Goal: Transaction & Acquisition: Obtain resource

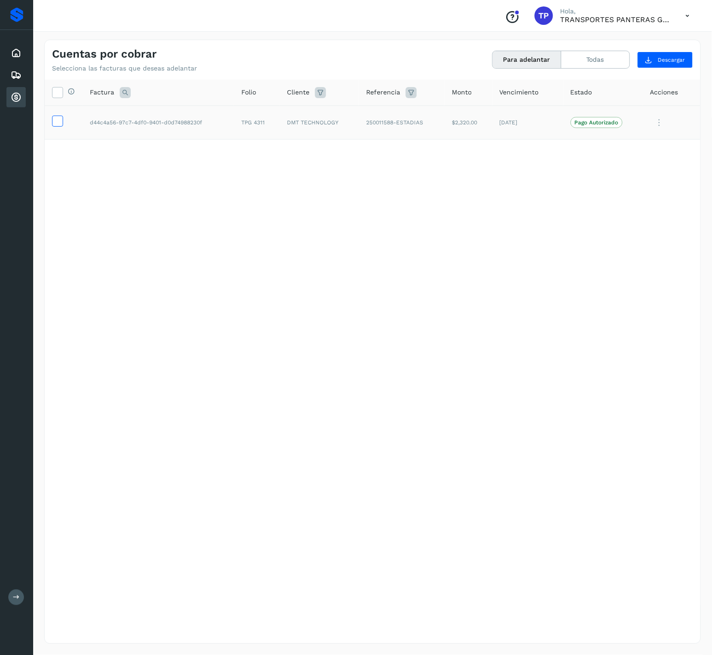
click at [57, 122] on icon at bounding box center [58, 121] width 10 height 10
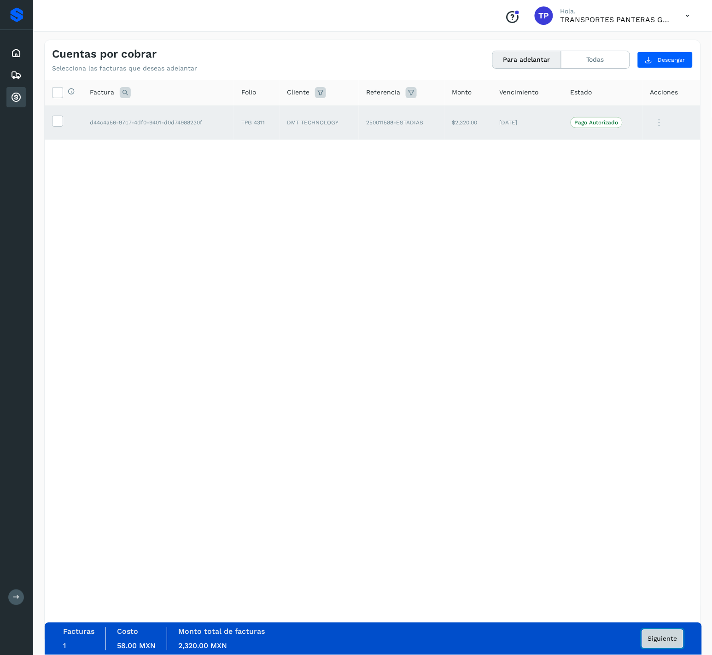
click at [666, 637] on span "Siguiente" at bounding box center [662, 639] width 29 height 6
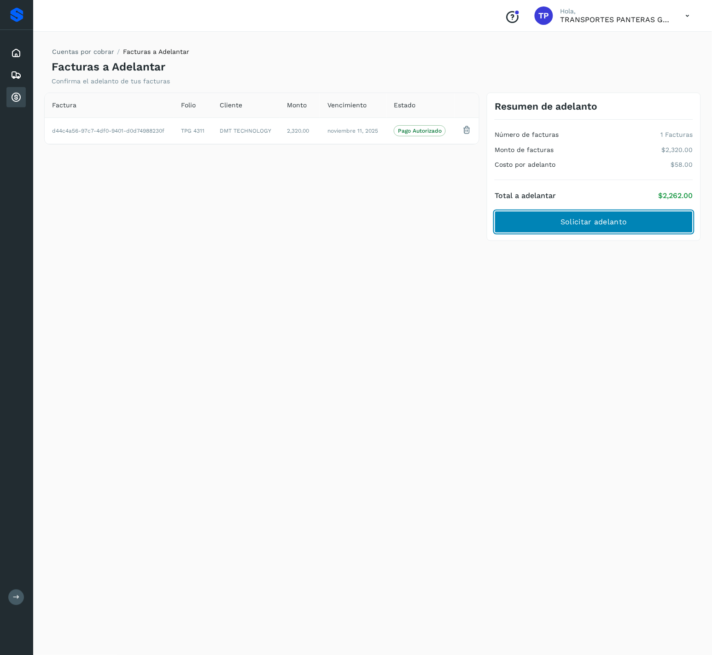
click at [611, 230] on button "Solicitar adelanto" at bounding box center [594, 222] width 199 height 22
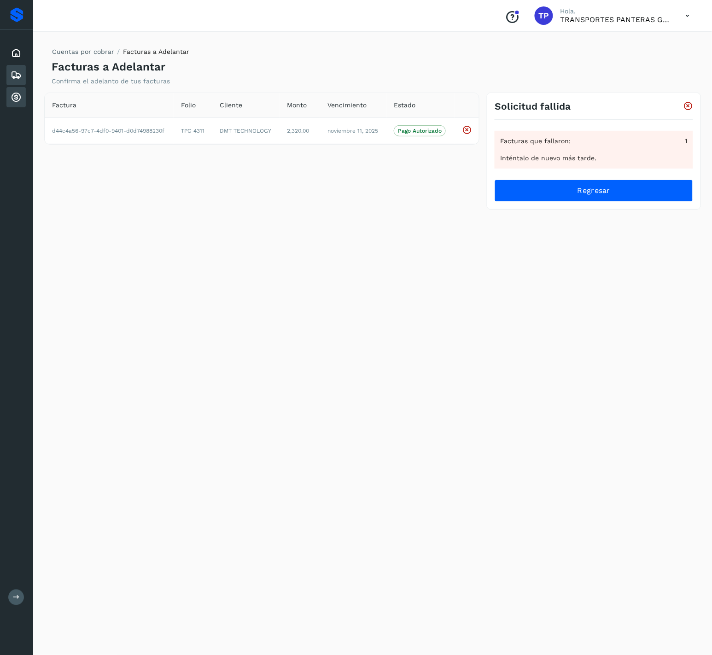
click at [12, 84] on div "Embarques" at bounding box center [15, 75] width 19 height 20
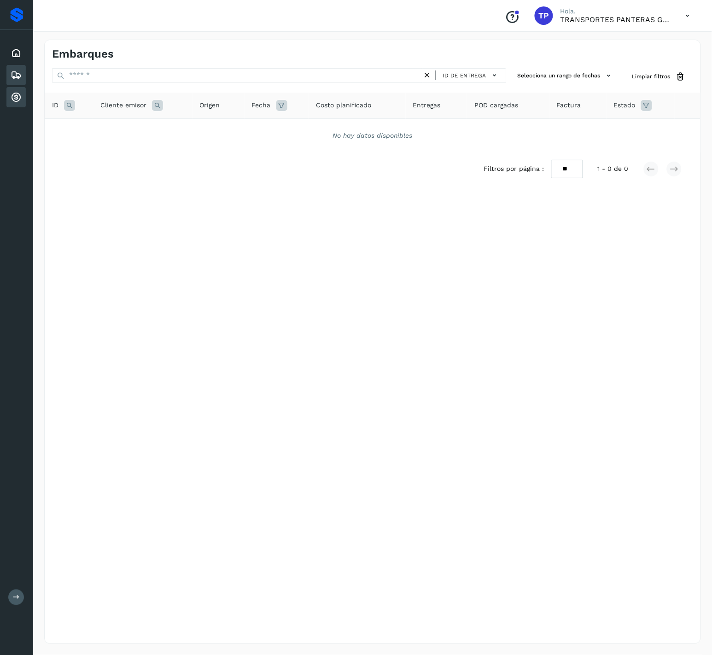
click at [15, 97] on icon at bounding box center [16, 97] width 11 height 11
